Goal: Book appointment/travel/reservation

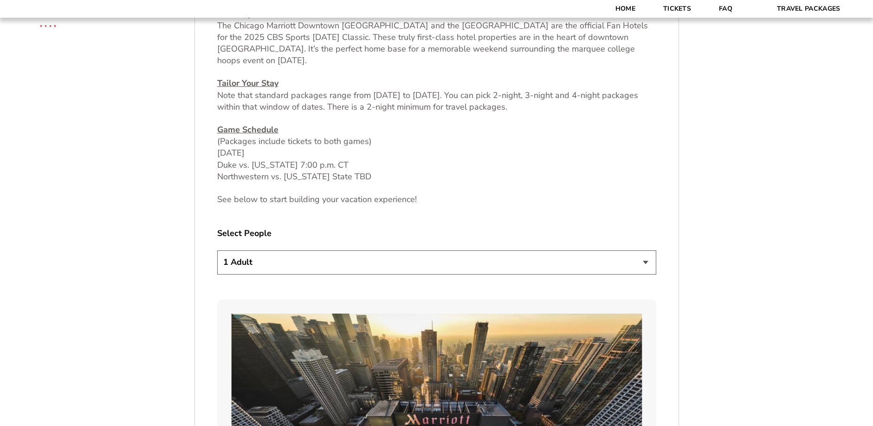
scroll to position [464, 0]
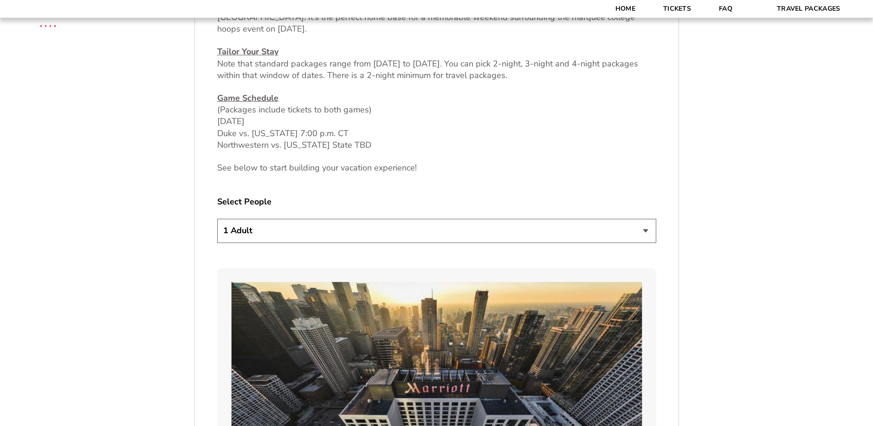
click at [647, 227] on select "1 Adult 2 Adults 3 Adults 4 Adults 2 Adults + 1 Child 2 Adults + 2 Children 2 A…" at bounding box center [436, 231] width 439 height 24
select select "4 Adults"
click at [217, 219] on select "1 Adult 2 Adults 3 Adults 4 Adults 2 Adults + 1 Child 2 Adults + 2 Children 2 A…" at bounding box center [436, 231] width 439 height 24
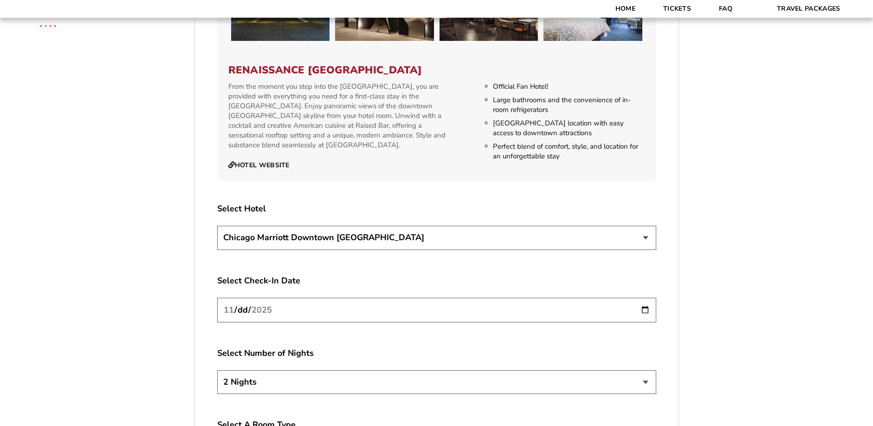
scroll to position [1532, 0]
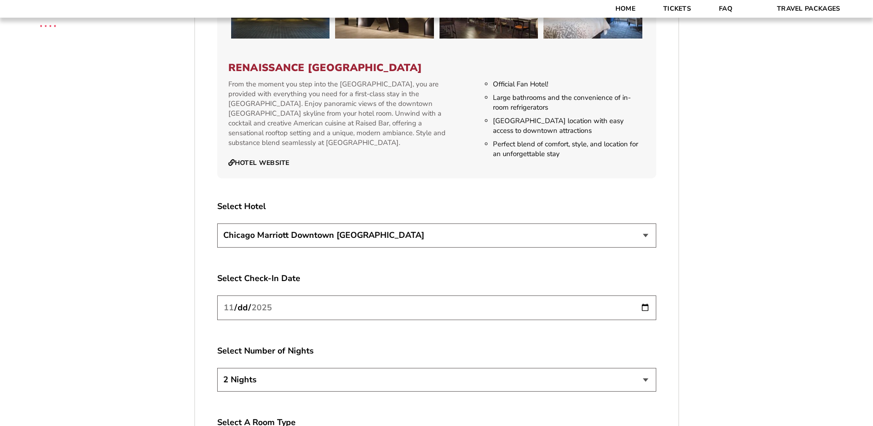
click at [642, 224] on select "[GEOGRAPHIC_DATA] [GEOGRAPHIC_DATA]" at bounding box center [436, 235] width 439 height 24
click at [217, 223] on select "[GEOGRAPHIC_DATA] [GEOGRAPHIC_DATA]" at bounding box center [436, 235] width 439 height 24
click at [646, 297] on input "[DATE]" at bounding box center [436, 307] width 439 height 25
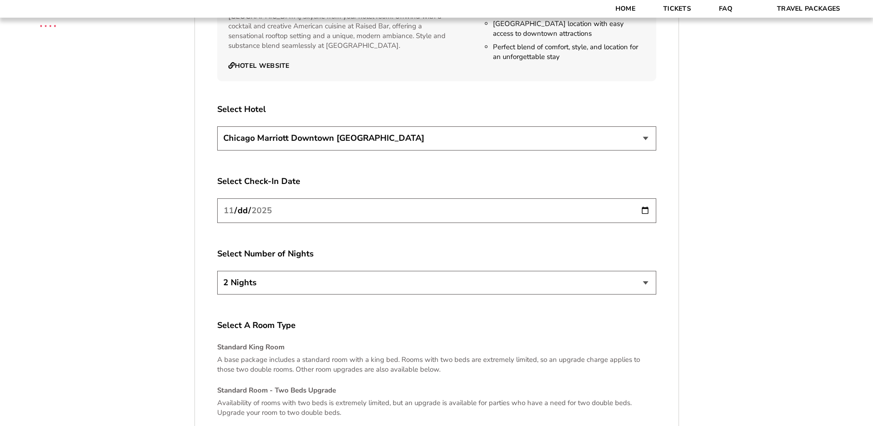
scroll to position [1624, 0]
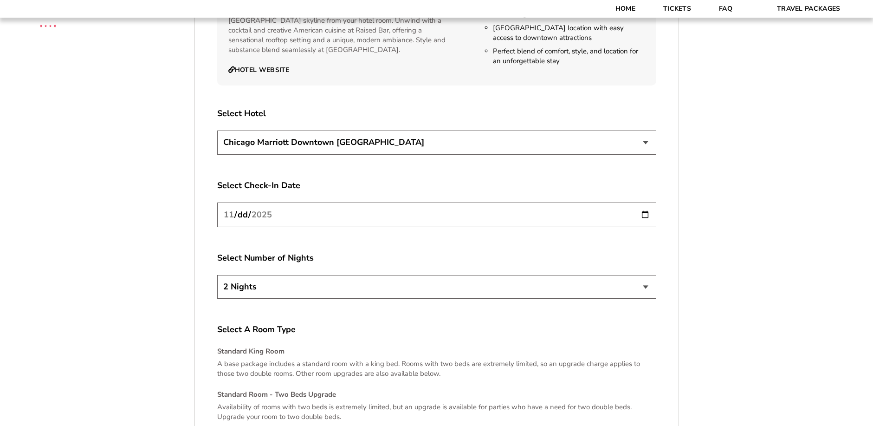
click at [348, 203] on input "[DATE]" at bounding box center [436, 214] width 439 height 25
click at [646, 276] on select "2 Nights 3 Nights 4 Nights" at bounding box center [436, 287] width 439 height 24
click at [217, 275] on select "2 Nights 3 Nights 4 Nights" at bounding box center [436, 287] width 439 height 24
click at [648, 276] on select "2 Nights 3 Nights 4 Nights" at bounding box center [436, 287] width 439 height 24
select select "4 Nights"
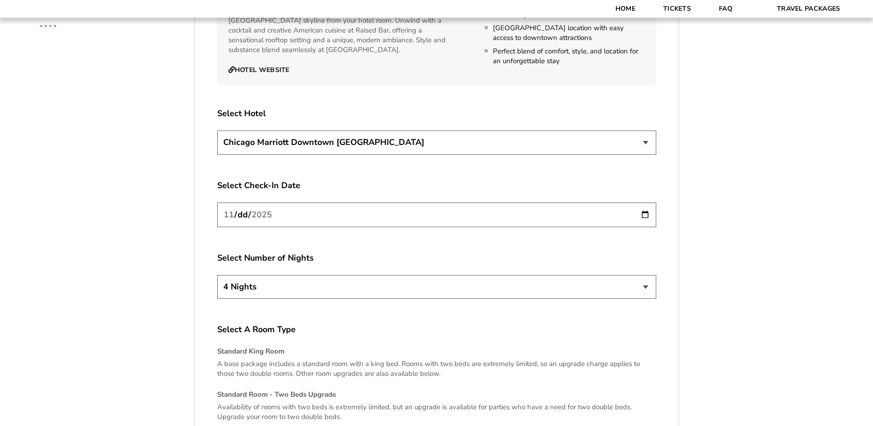
click at [217, 275] on select "2 Nights 3 Nights 4 Nights" at bounding box center [436, 287] width 439 height 24
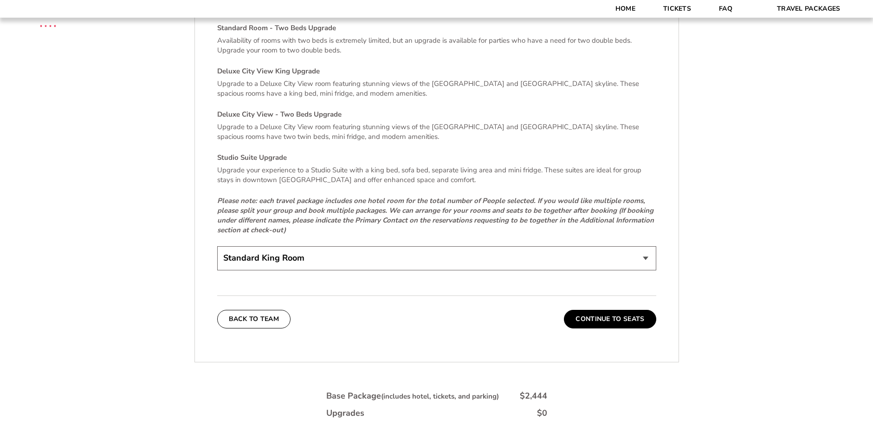
scroll to position [1996, 0]
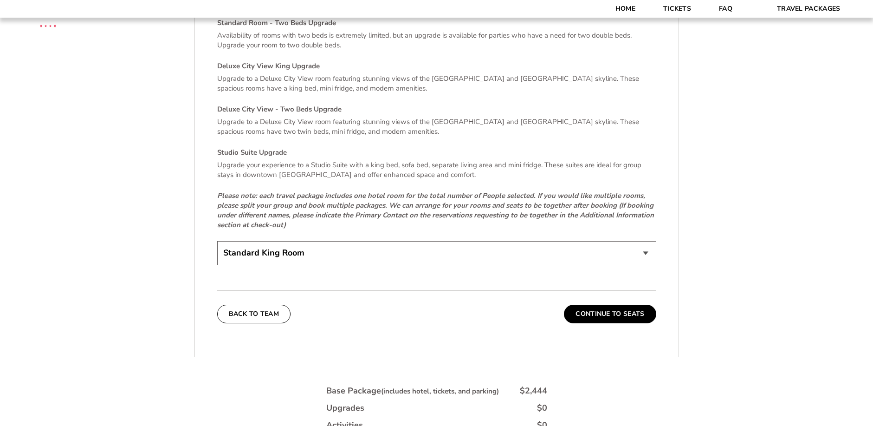
click at [646, 242] on select "Standard King Room Standard Room - Two Beds Upgrade (+$30 per night) Deluxe Cit…" at bounding box center [436, 253] width 439 height 24
select select "Deluxe City View King Upgrade"
click at [217, 241] on select "Standard King Room Standard Room - Two Beds Upgrade (+$30 per night) Deluxe Cit…" at bounding box center [436, 253] width 439 height 24
click at [600, 304] on button "Continue To Seats" at bounding box center [610, 313] width 92 height 19
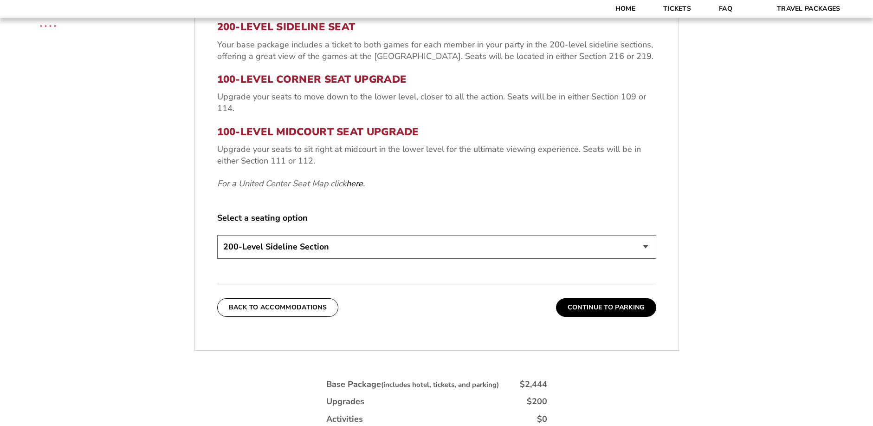
scroll to position [387, 0]
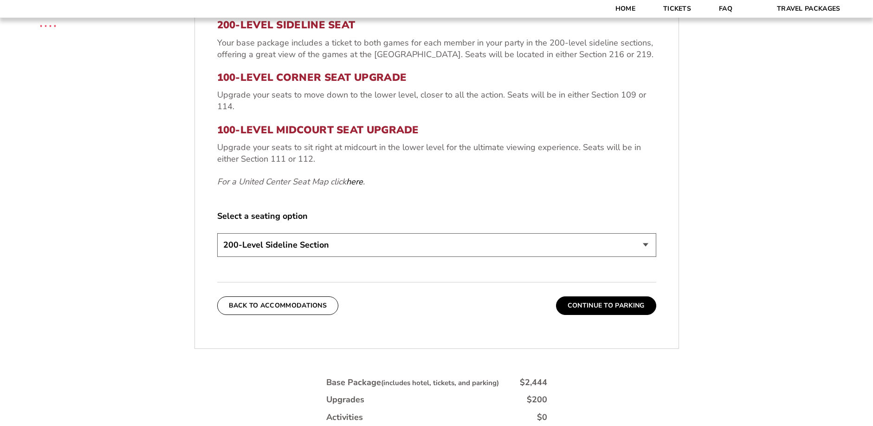
click at [650, 245] on select "200-Level Sideline Section 100-Level Corner Seat Upgrade (+$80 per person) 100-…" at bounding box center [436, 245] width 439 height 24
select select "100-Level Midcourt Seat Upgrade"
click at [217, 233] on select "200-Level Sideline Section 100-Level Corner Seat Upgrade (+$80 per person) 100-…" at bounding box center [436, 245] width 439 height 24
click at [600, 303] on button "Continue To Parking" at bounding box center [606, 305] width 100 height 19
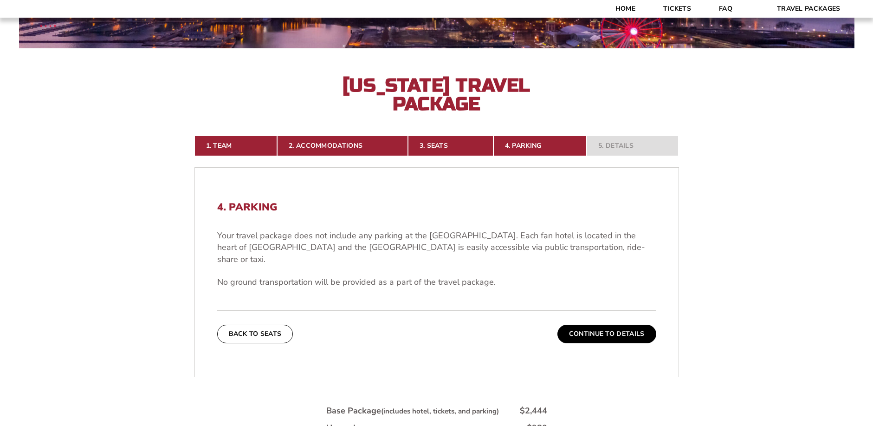
scroll to position [232, 0]
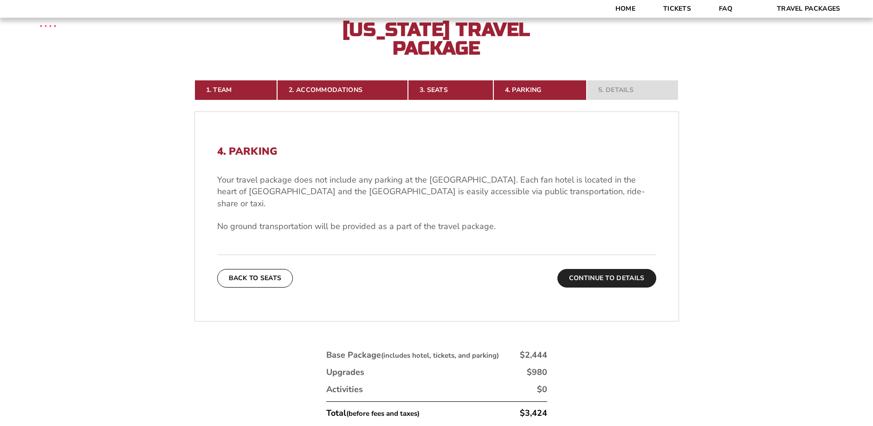
click at [599, 269] on button "Continue To Details" at bounding box center [606, 278] width 99 height 19
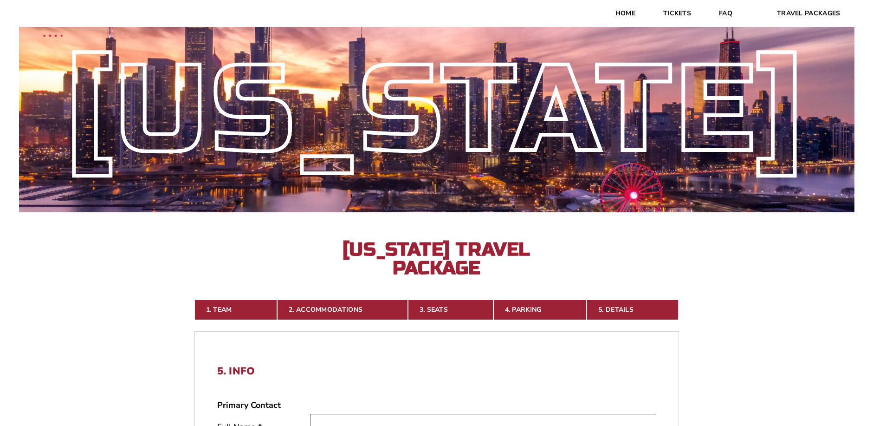
scroll to position [0, 0]
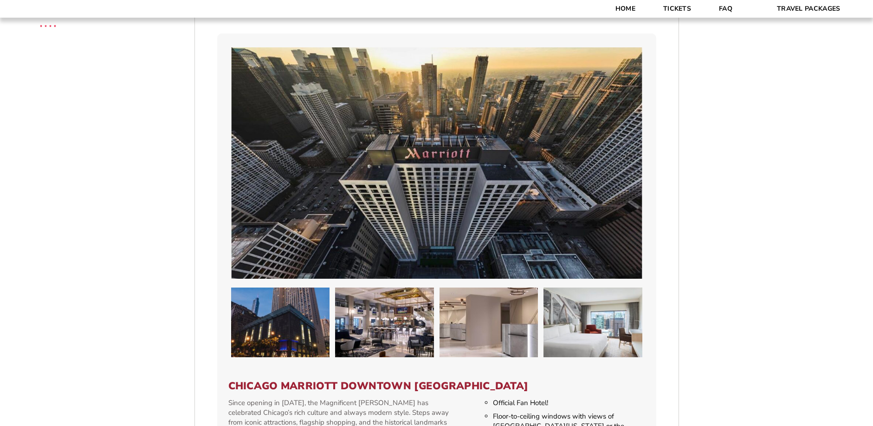
scroll to position [603, 0]
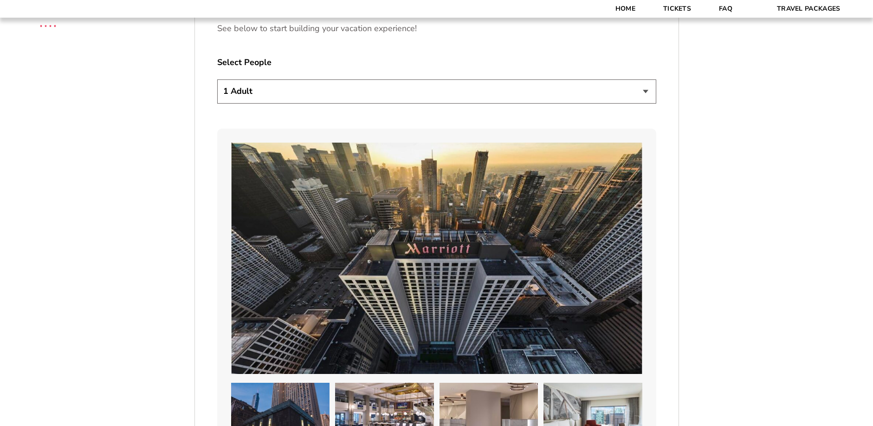
click at [645, 91] on select "1 Adult 2 Adults 3 Adults 4 Adults 2 Adults + 1 Child 2 Adults + 2 Children 2 A…" at bounding box center [436, 91] width 439 height 24
select select "4 Adults"
click at [217, 79] on select "1 Adult 2 Adults 3 Adults 4 Adults 2 Adults + 1 Child 2 Adults + 2 Children 2 A…" at bounding box center [436, 91] width 439 height 24
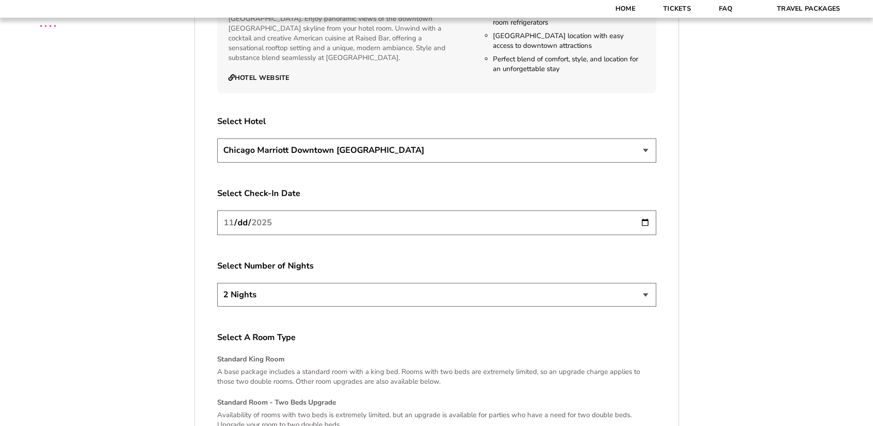
scroll to position [1624, 0]
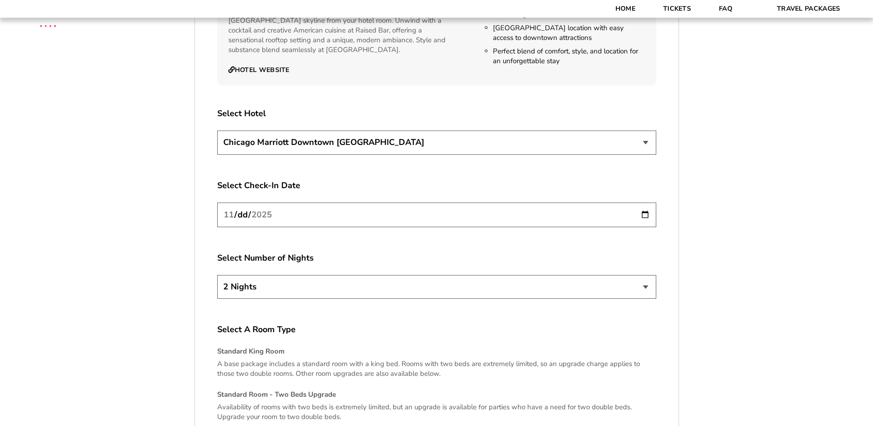
click at [645, 205] on input "[DATE]" at bounding box center [436, 214] width 439 height 25
click at [647, 278] on select "2 Nights 3 Nights 4 Nights" at bounding box center [436, 287] width 439 height 24
select select "4 Nights"
click at [217, 275] on select "2 Nights 3 Nights 4 Nights" at bounding box center [436, 287] width 439 height 24
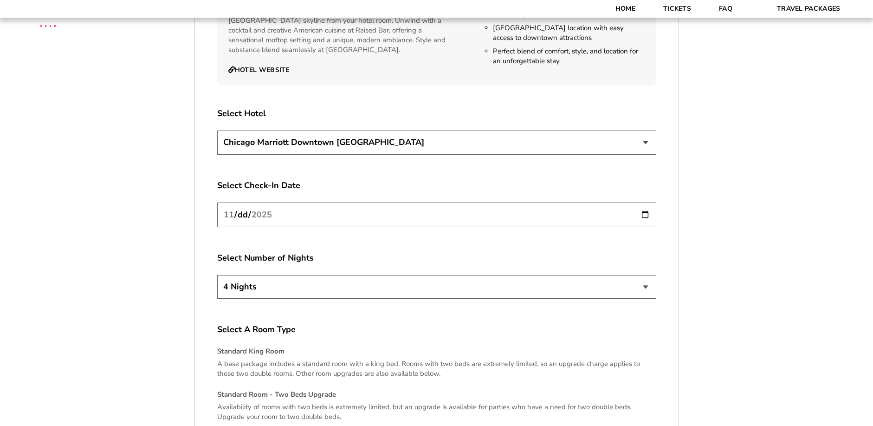
click at [645, 204] on input "[DATE]" at bounding box center [436, 214] width 439 height 25
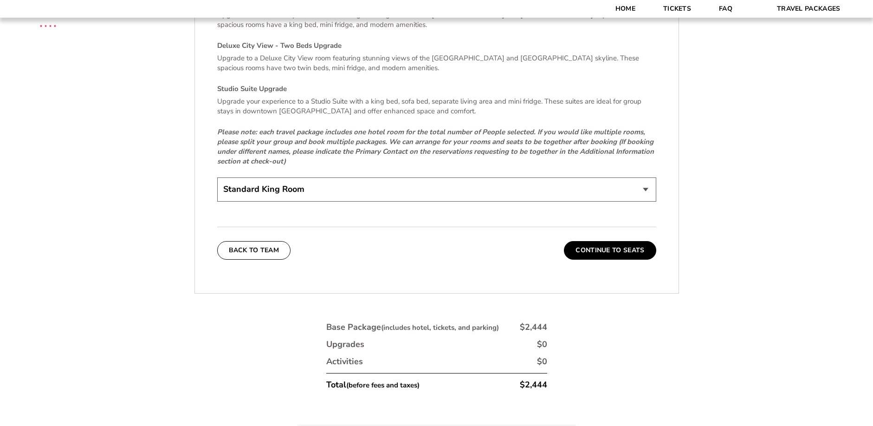
scroll to position [2089, 0]
